Goal: Transaction & Acquisition: Obtain resource

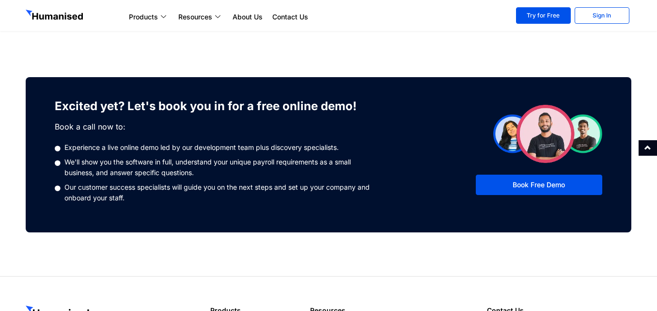
scroll to position [436, 0]
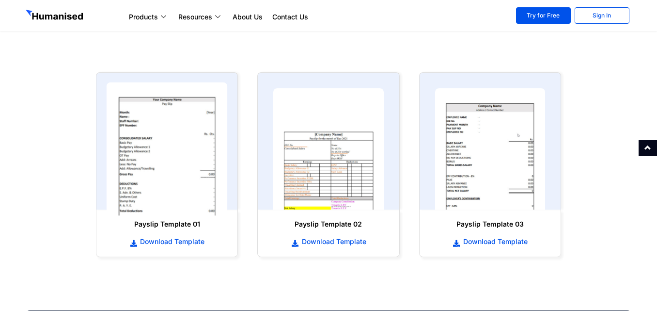
click at [171, 190] on img at bounding box center [167, 148] width 121 height 133
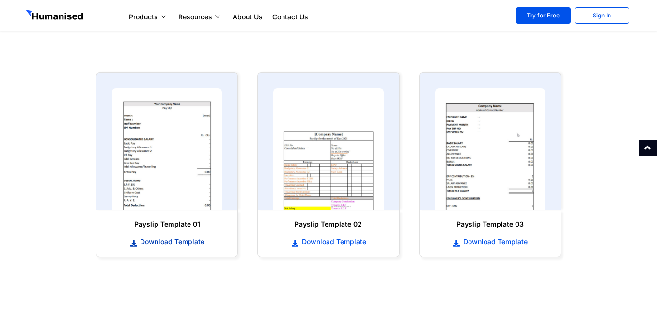
click at [165, 242] on span "Download Template" at bounding box center [171, 241] width 67 height 10
click at [493, 243] on span "Download Template" at bounding box center [494, 241] width 67 height 10
click at [353, 245] on span "Download Template" at bounding box center [332, 241] width 67 height 10
